Goal: Task Accomplishment & Management: Manage account settings

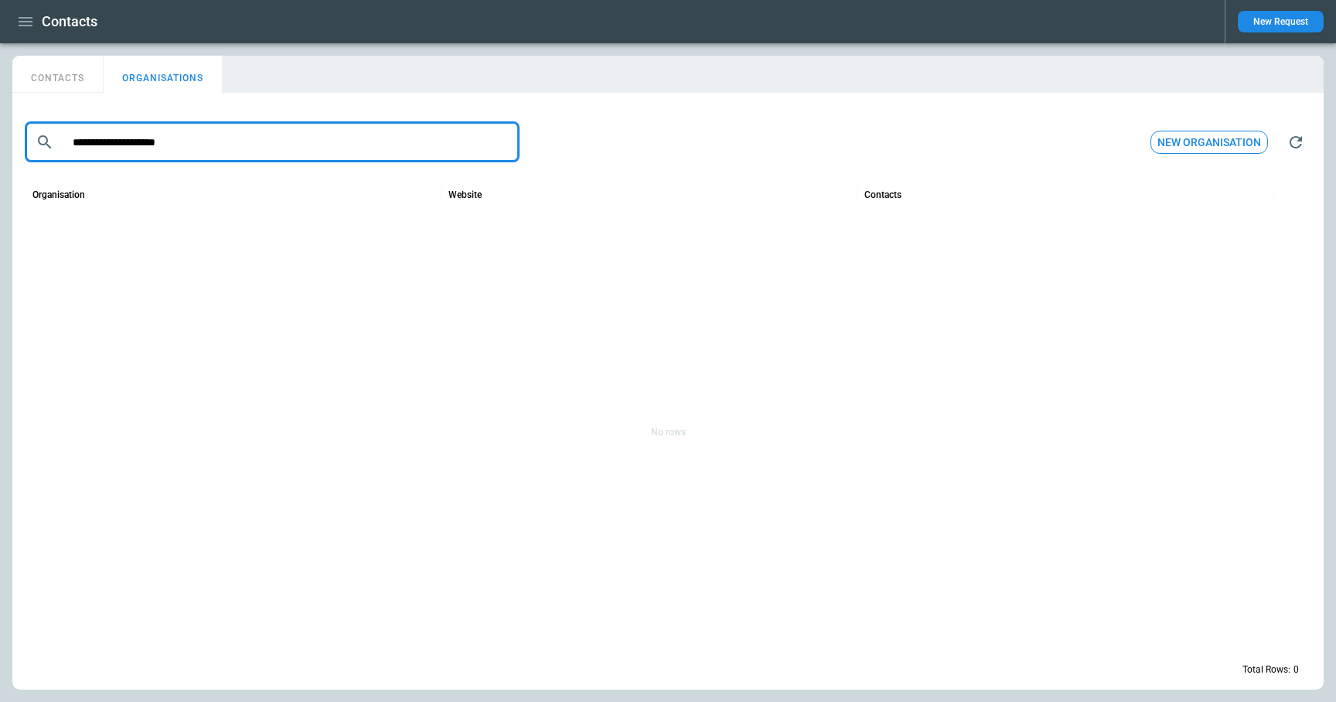
drag, startPoint x: 212, startPoint y: 142, endPoint x: 3, endPoint y: 139, distance: 208.7
click at [3, 139] on div "**********" at bounding box center [668, 372] width 1336 height 659
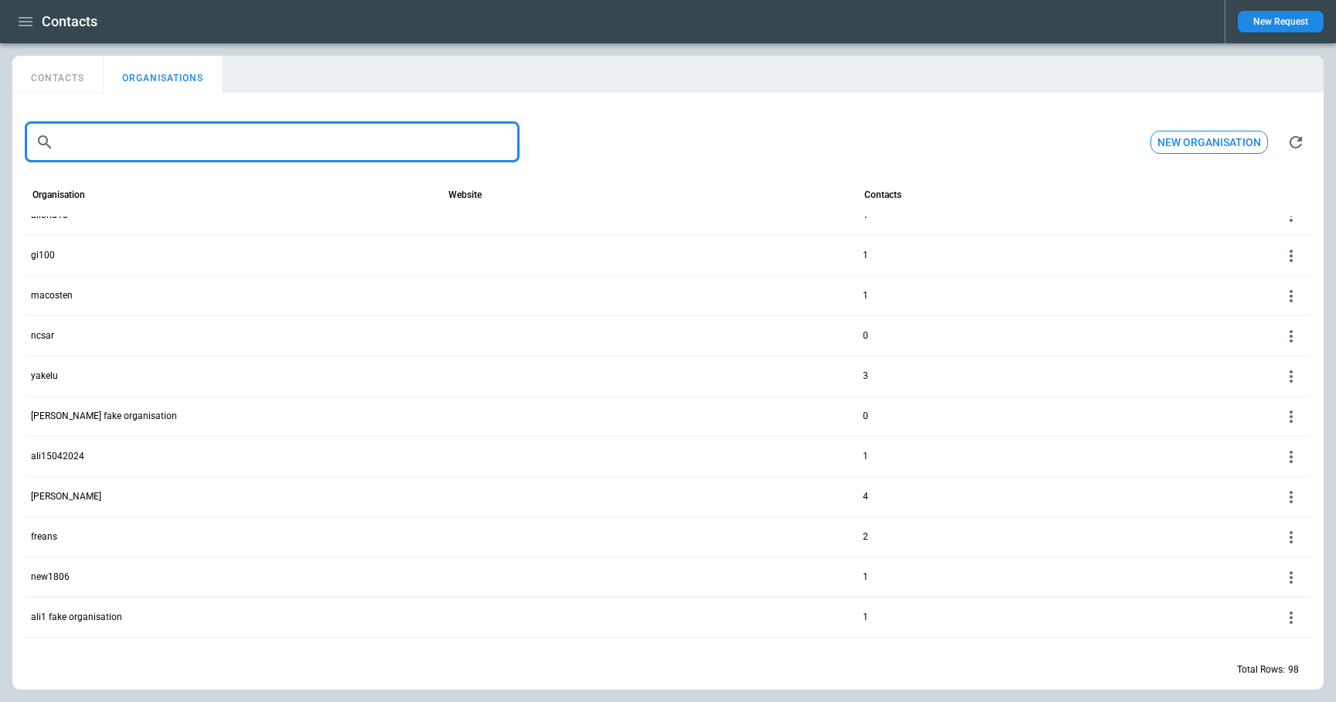
scroll to position [1202, 0]
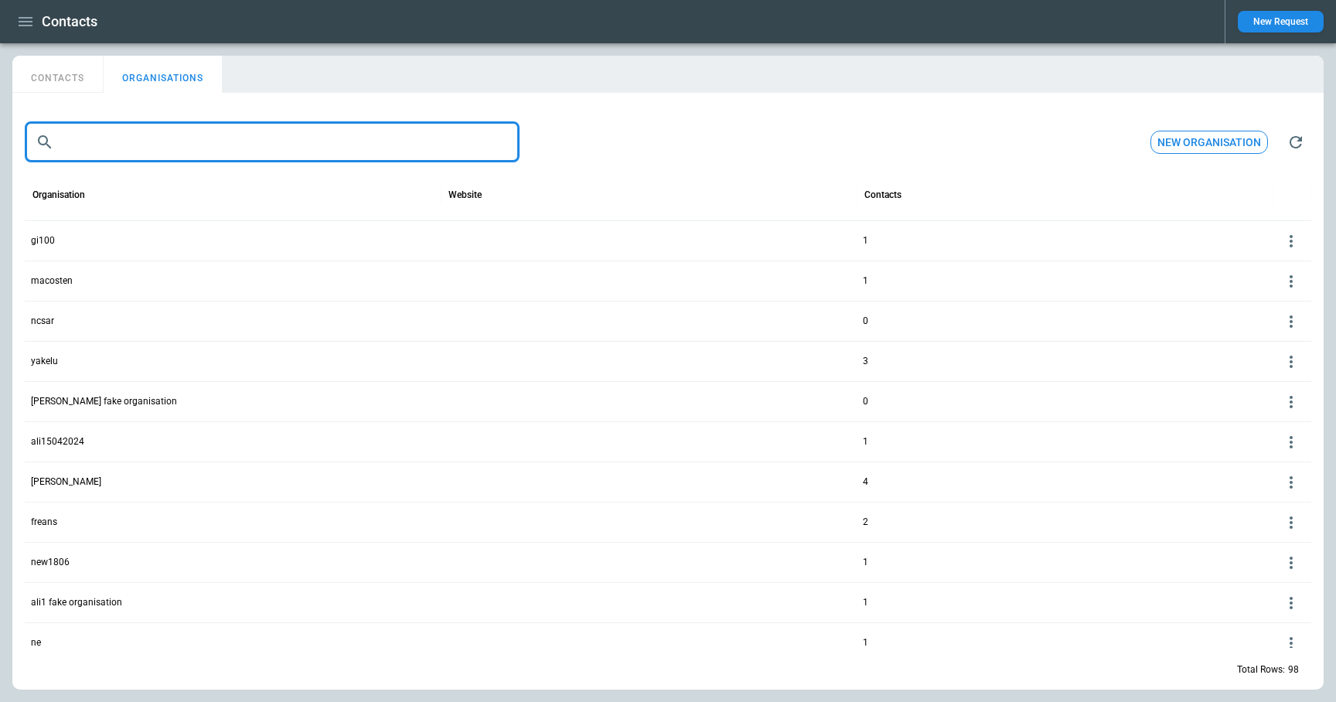
click at [35, 523] on p "freans" at bounding box center [44, 522] width 26 height 13
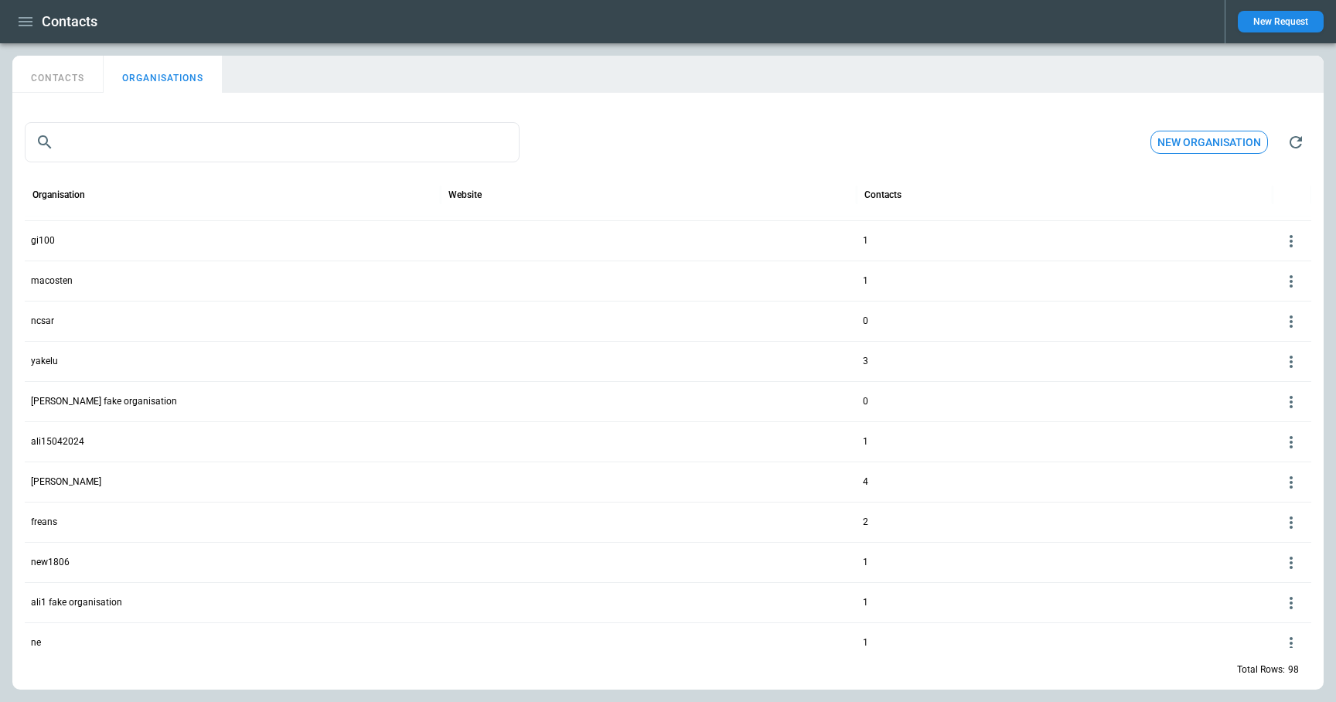
click at [51, 523] on p "freans" at bounding box center [44, 522] width 26 height 13
click at [1296, 518] on icon at bounding box center [1291, 522] width 19 height 19
click at [1258, 545] on button "Edit" at bounding box center [1278, 546] width 50 height 22
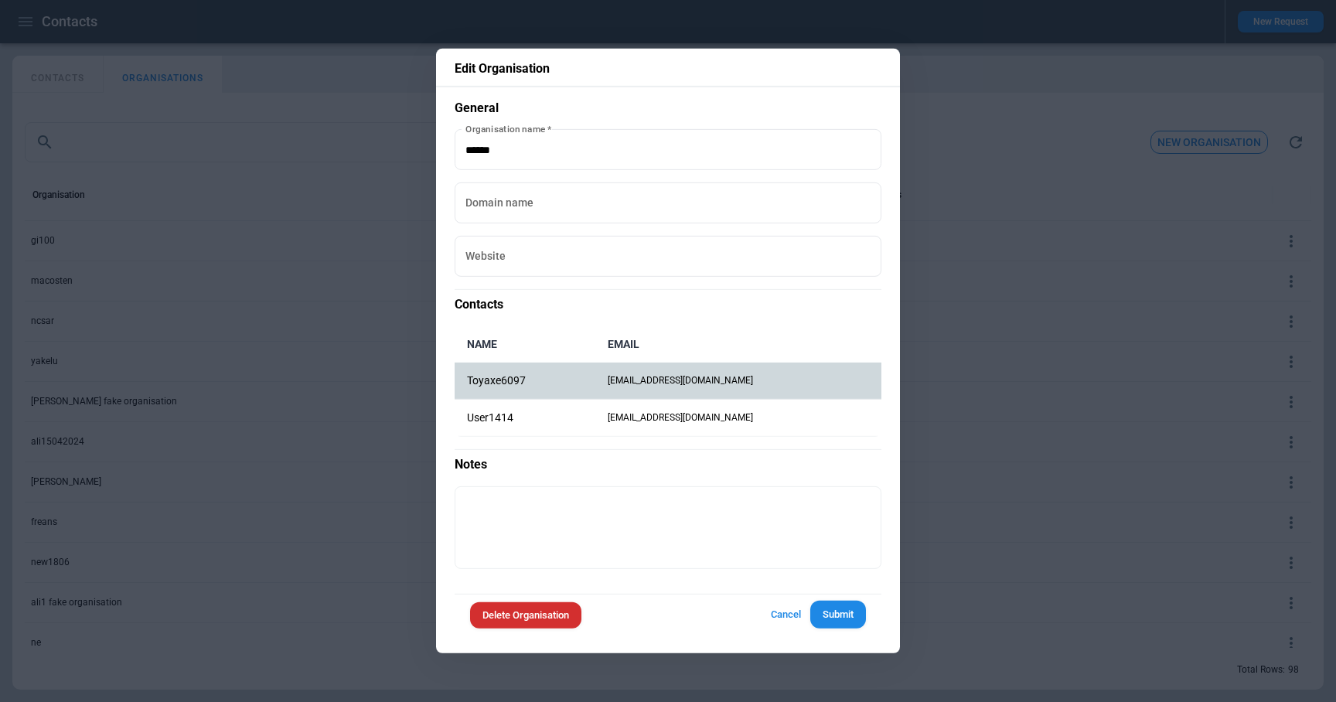
click at [530, 376] on p "Toyaxe6097" at bounding box center [525, 380] width 116 height 13
drag, startPoint x: 542, startPoint y: 379, endPoint x: 469, endPoint y: 380, distance: 72.7
click at [469, 380] on p "Toyaxe6097" at bounding box center [525, 380] width 116 height 13
copy p "Toyaxe6097"
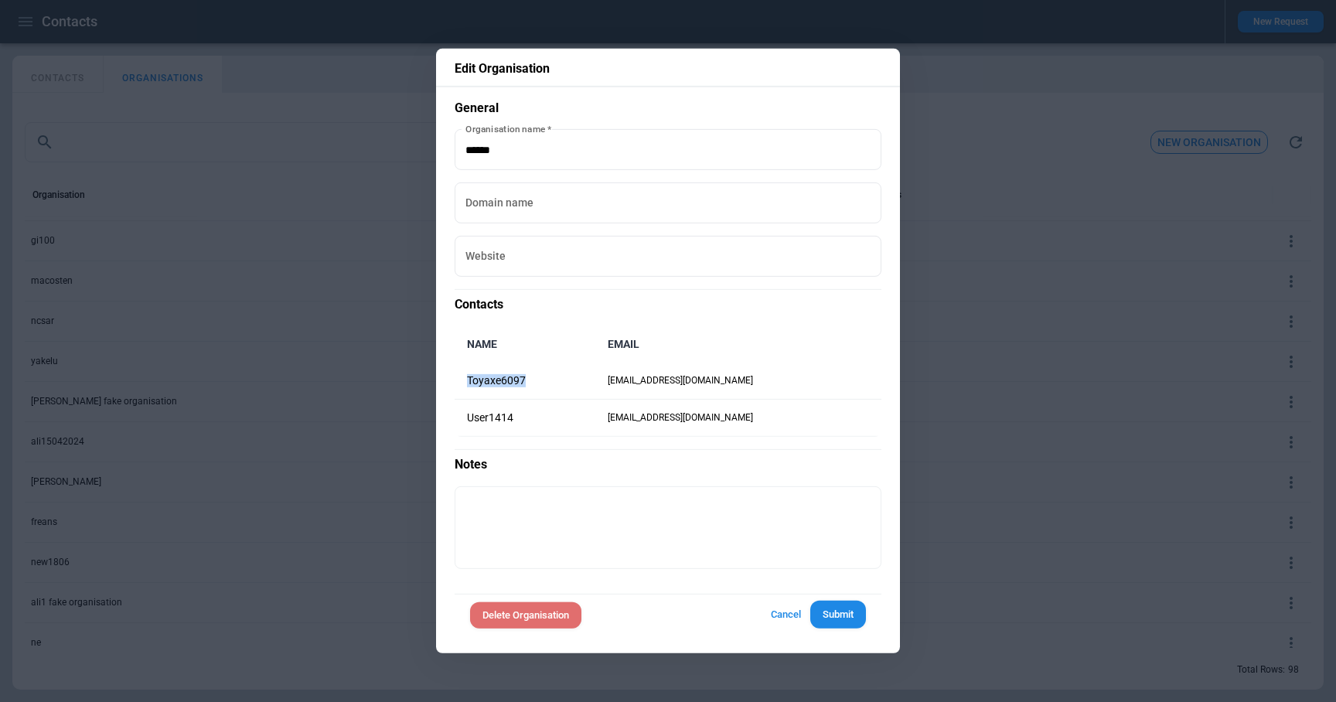
click at [537, 618] on button "Delete Organisation" at bounding box center [525, 614] width 111 height 27
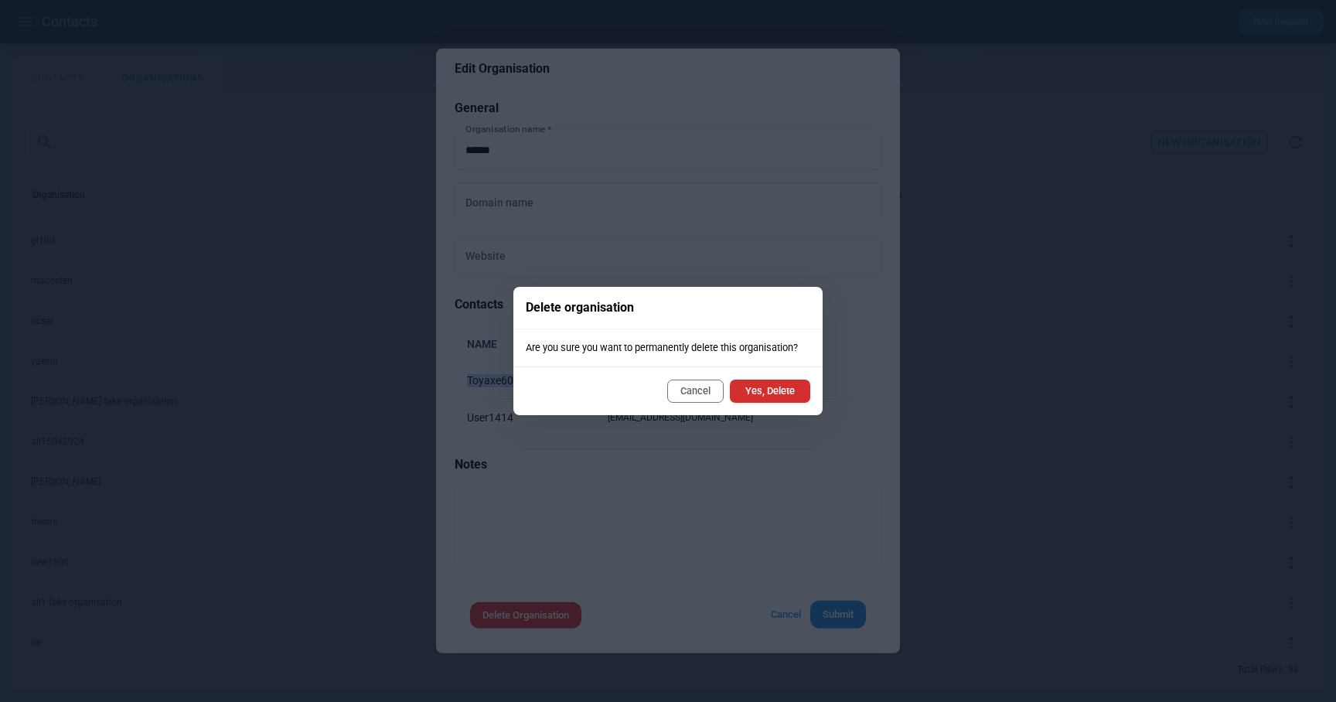
click at [790, 389] on button "Yes, Delete" at bounding box center [770, 391] width 80 height 23
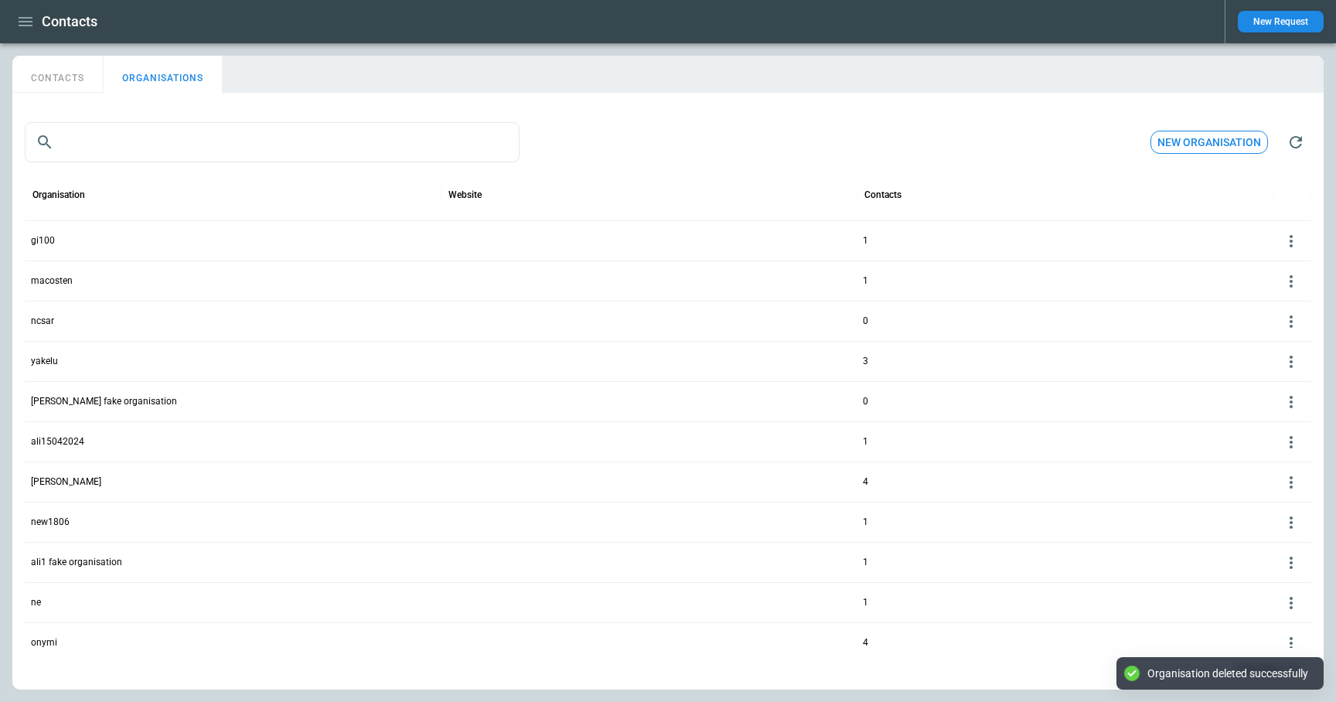
click at [58, 80] on button "CONTACTS" at bounding box center [57, 74] width 91 height 37
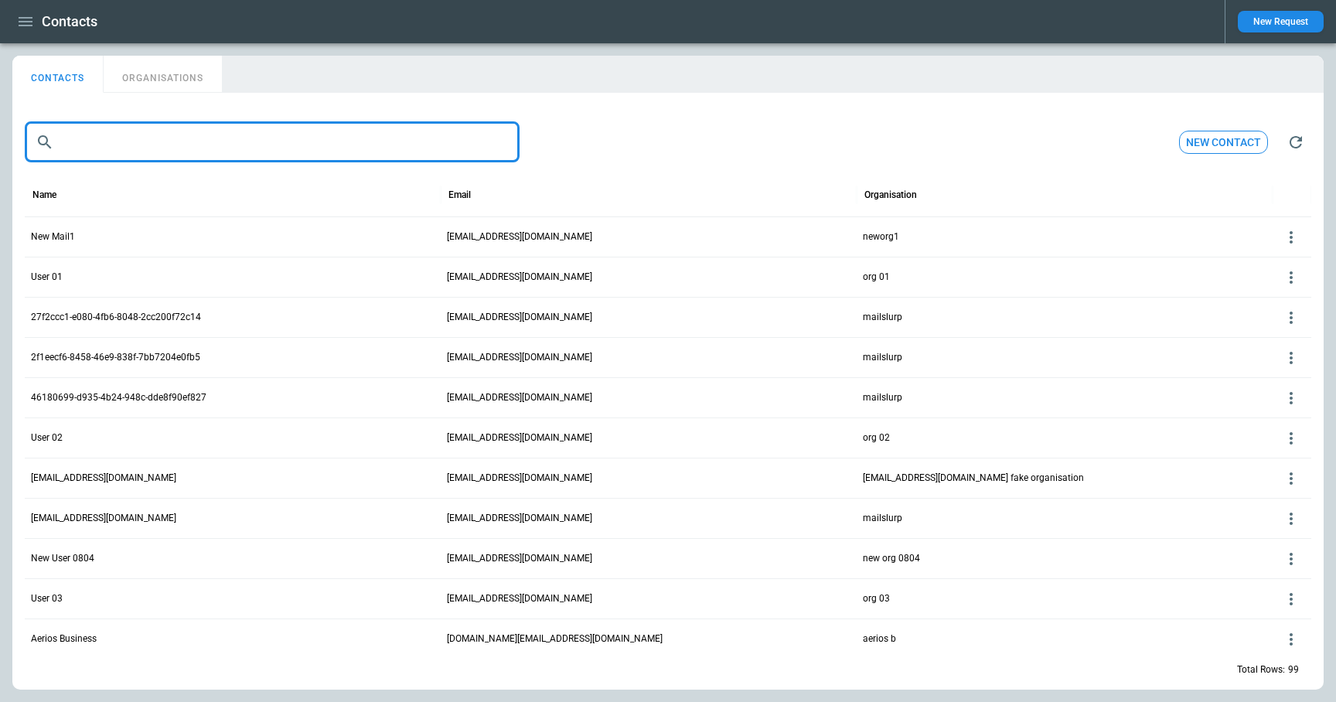
click at [193, 140] on input "text" at bounding box center [289, 142] width 459 height 40
paste input "**********"
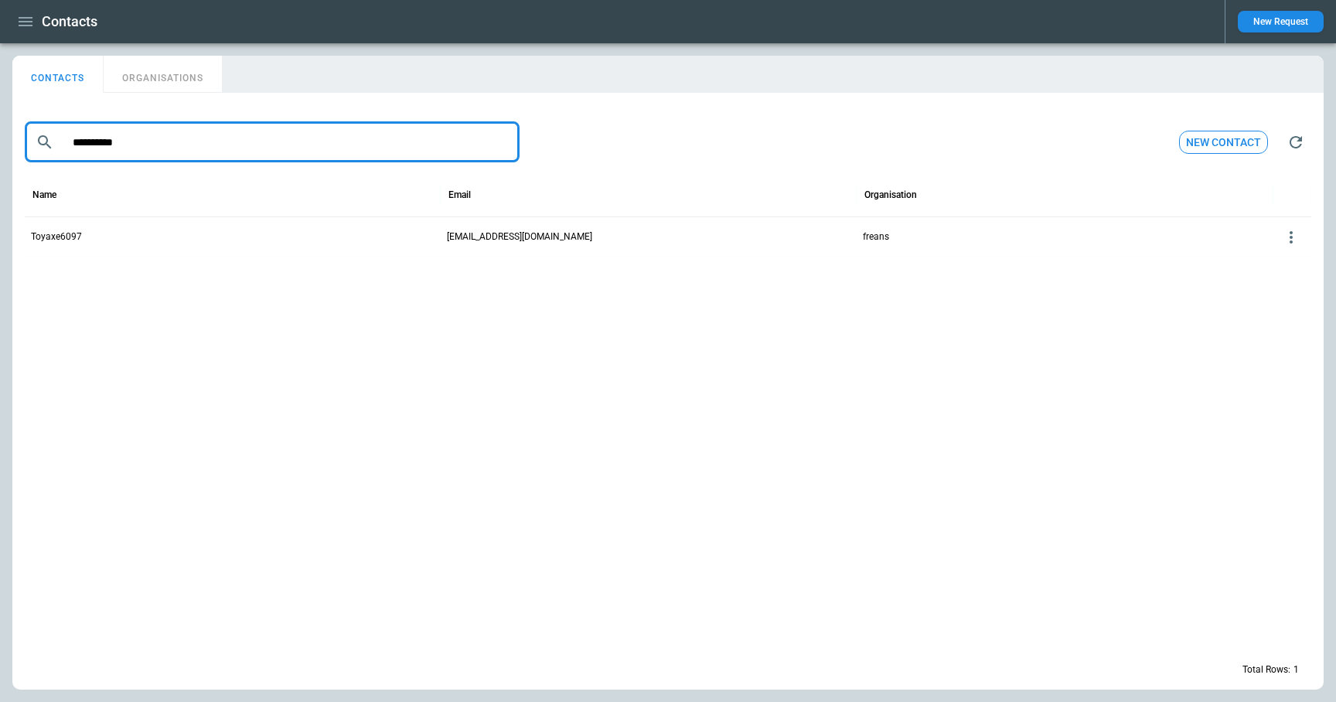
type input "**********"
click at [63, 233] on p "Toyaxe6097" at bounding box center [56, 236] width 51 height 13
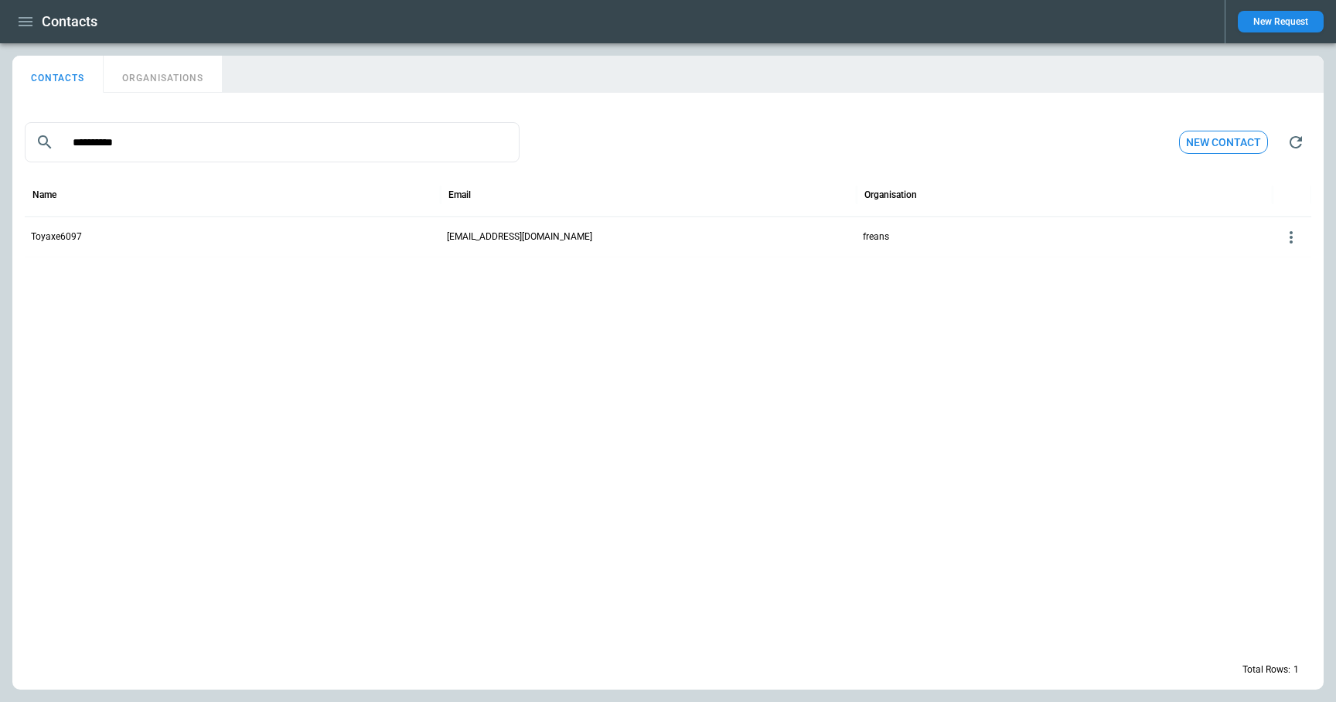
click at [1292, 230] on icon at bounding box center [1291, 237] width 19 height 19
click at [1269, 264] on button "Edit" at bounding box center [1278, 261] width 50 height 22
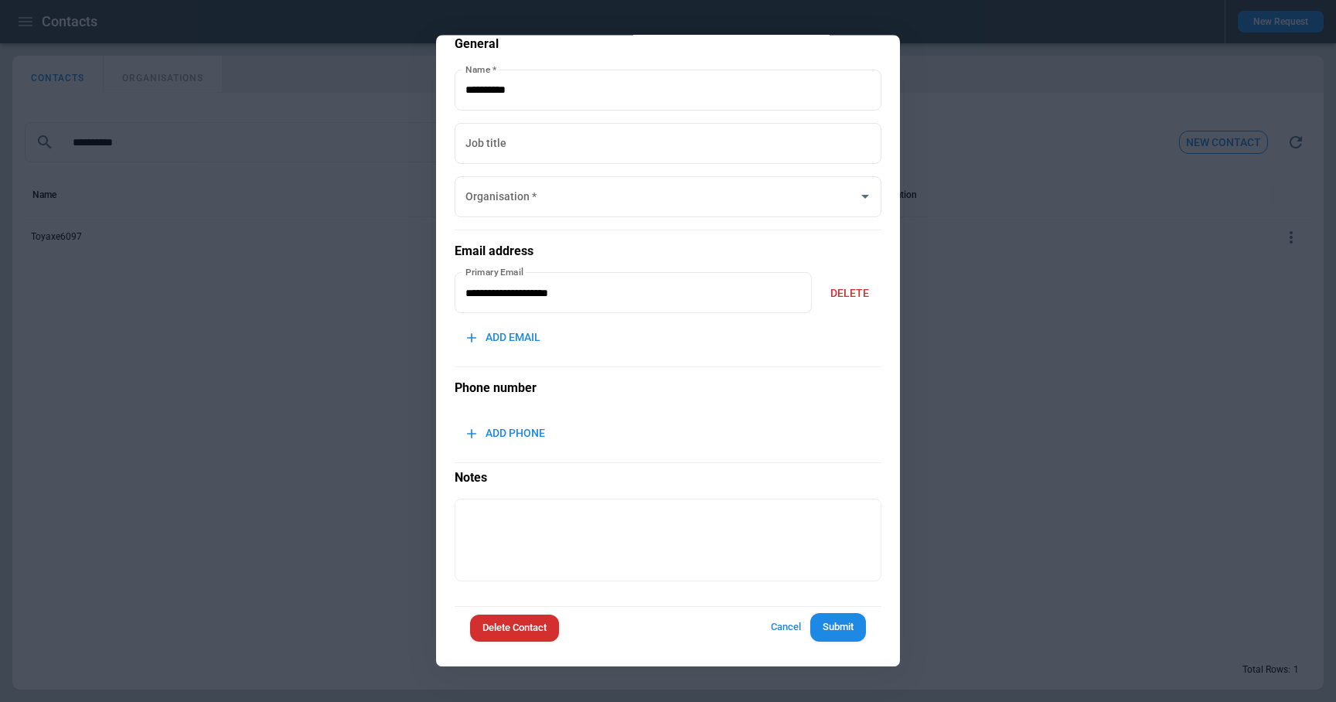
scroll to position [0, 0]
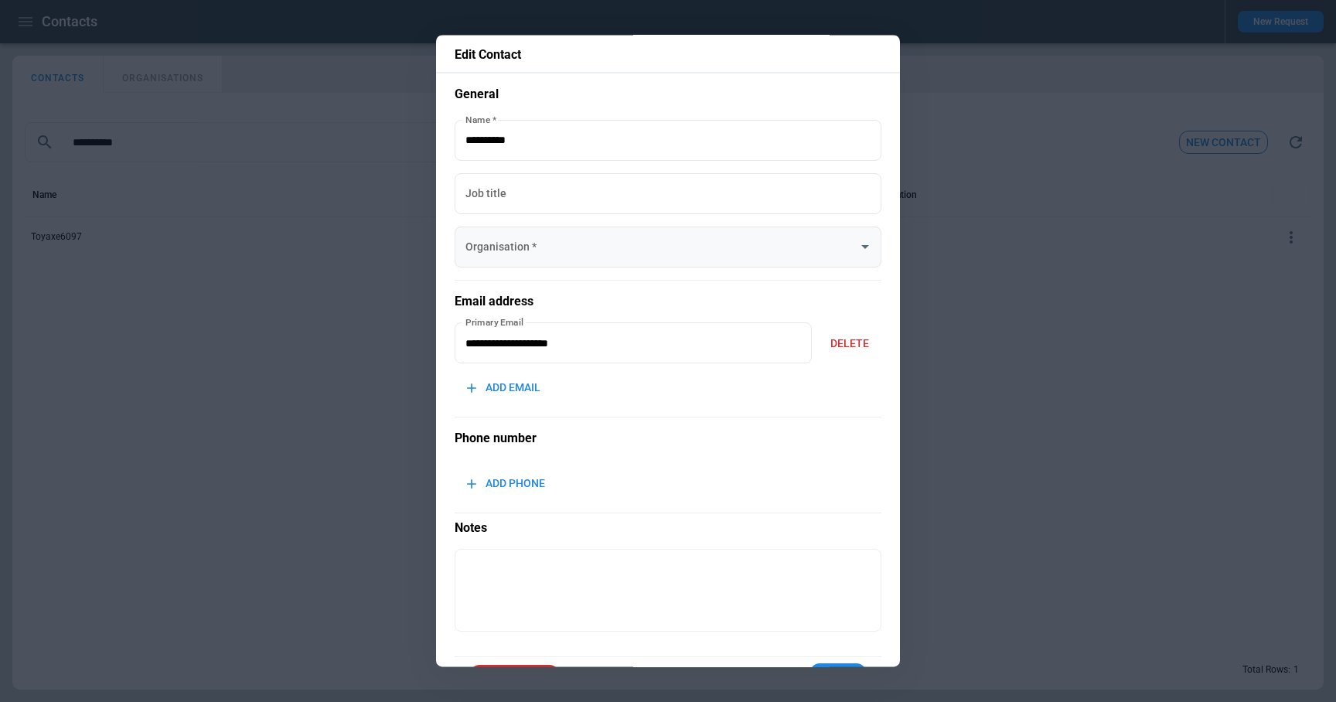
click at [864, 244] on icon "Open" at bounding box center [865, 247] width 19 height 19
click at [886, 194] on div "**********" at bounding box center [668, 351] width 464 height 632
